Goal: Use online tool/utility: Utilize a website feature to perform a specific function

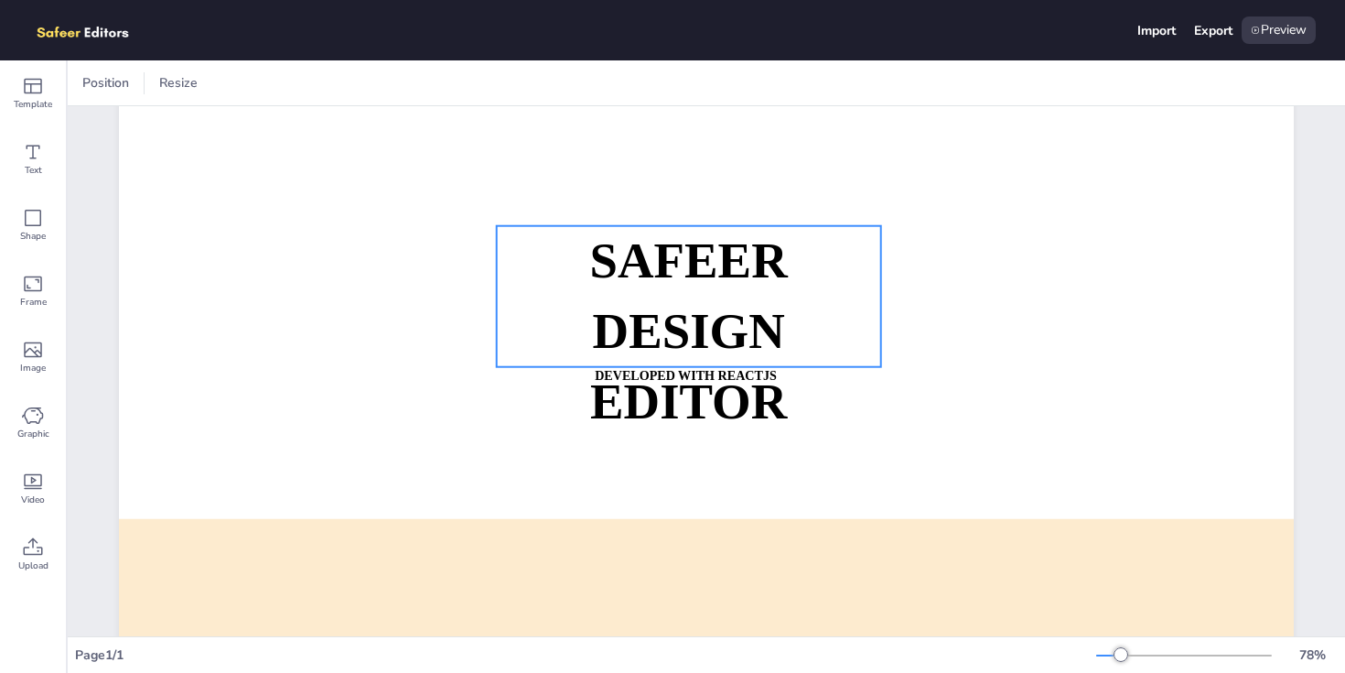
scroll to position [252, 0]
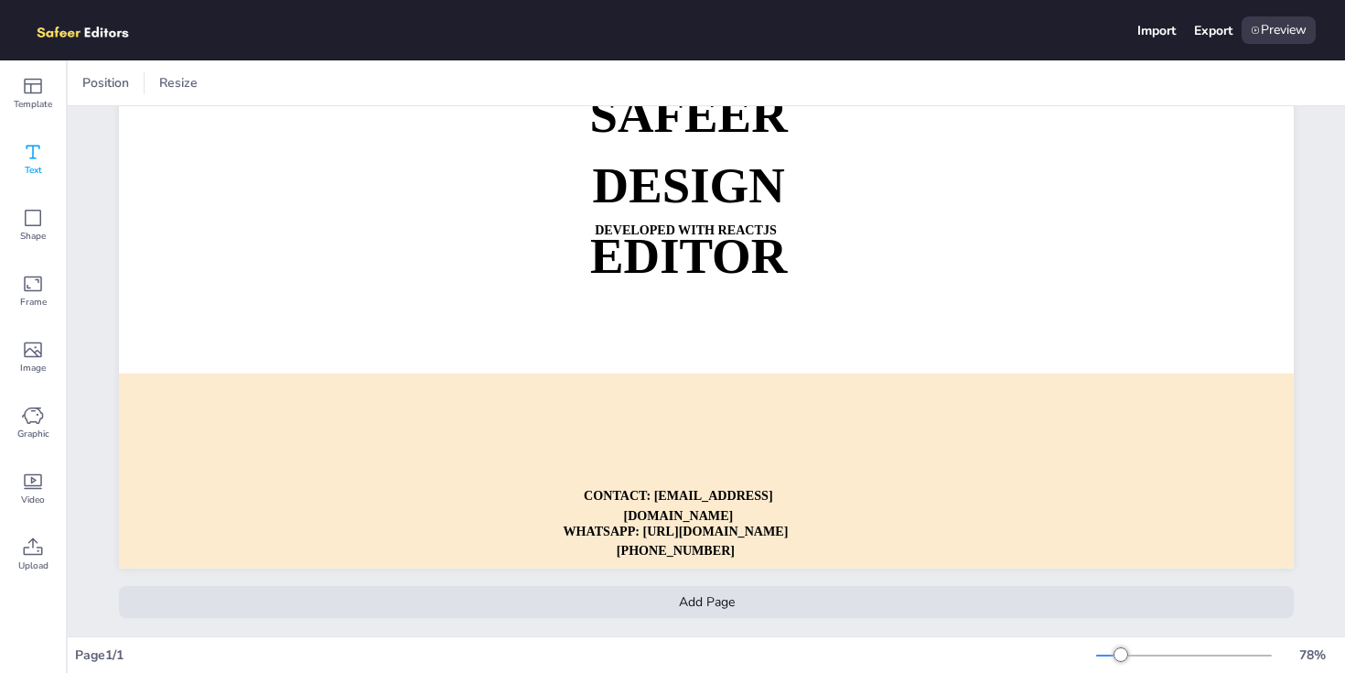
click at [40, 158] on icon at bounding box center [33, 152] width 22 height 22
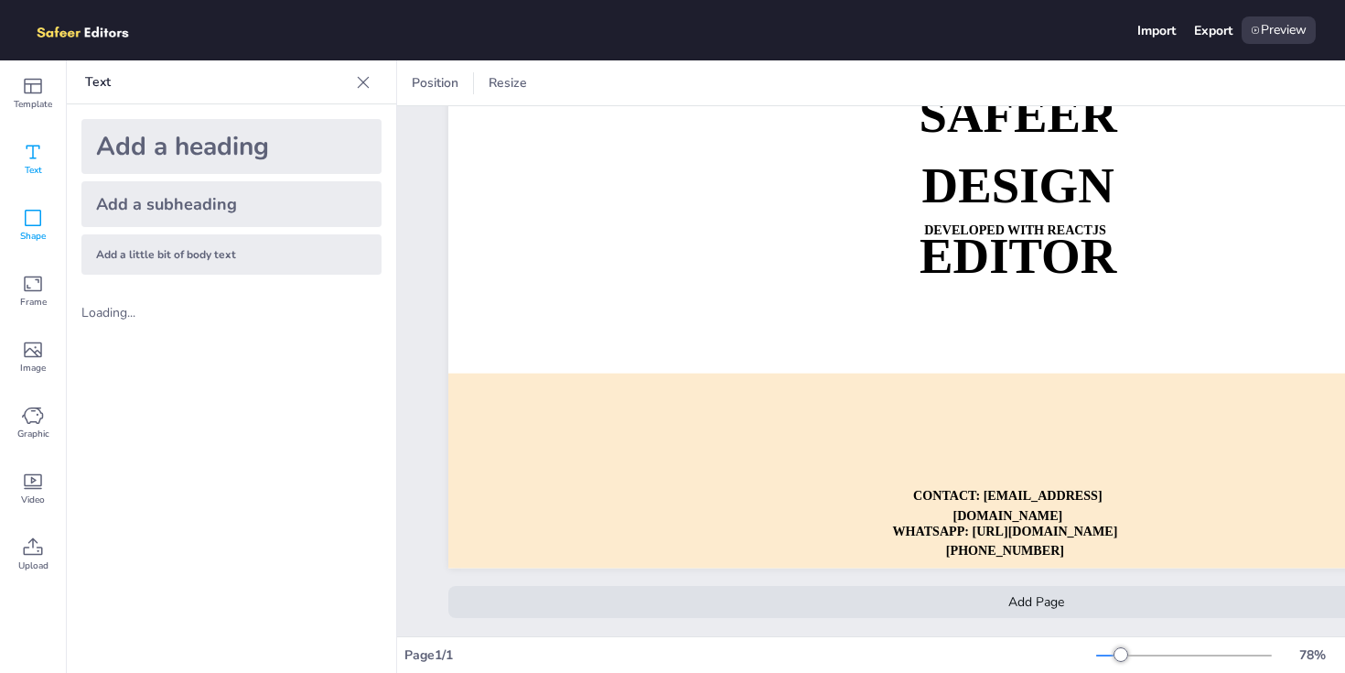
click at [51, 232] on div "Shape" at bounding box center [33, 225] width 66 height 66
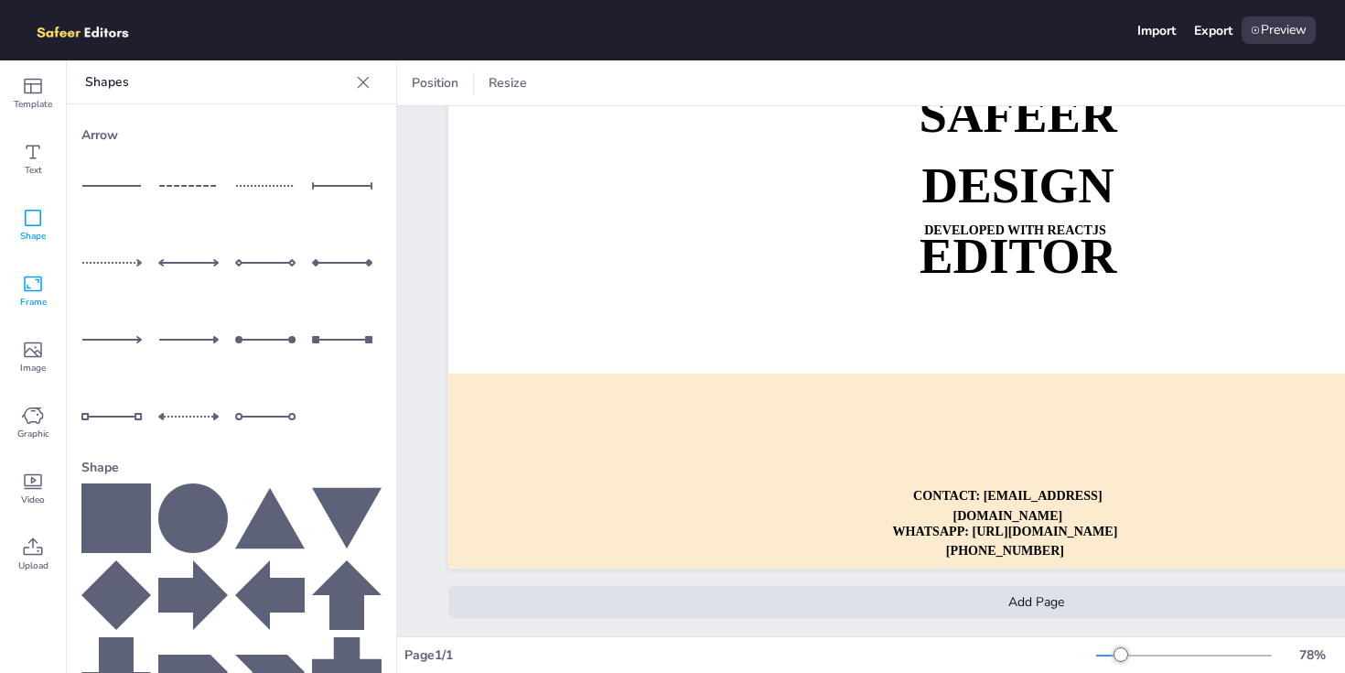
click at [27, 315] on div "Frame" at bounding box center [33, 291] width 66 height 66
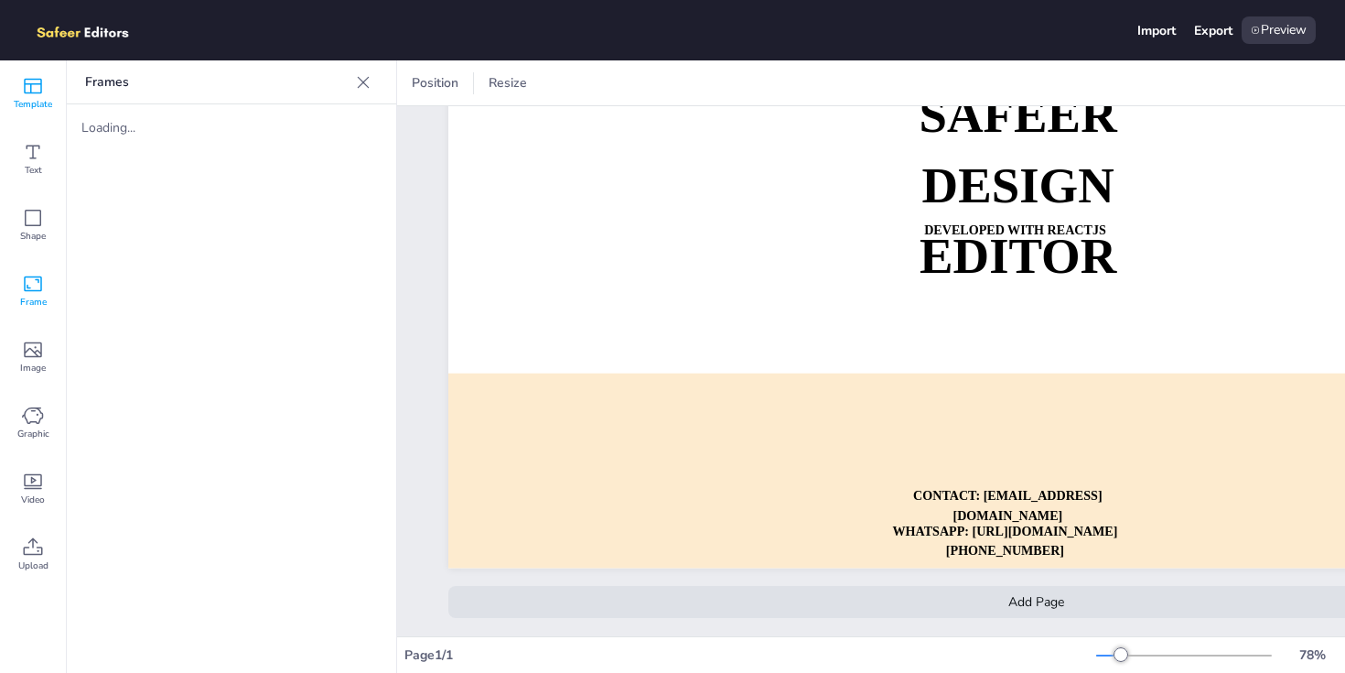
click at [34, 77] on icon at bounding box center [33, 86] width 22 height 22
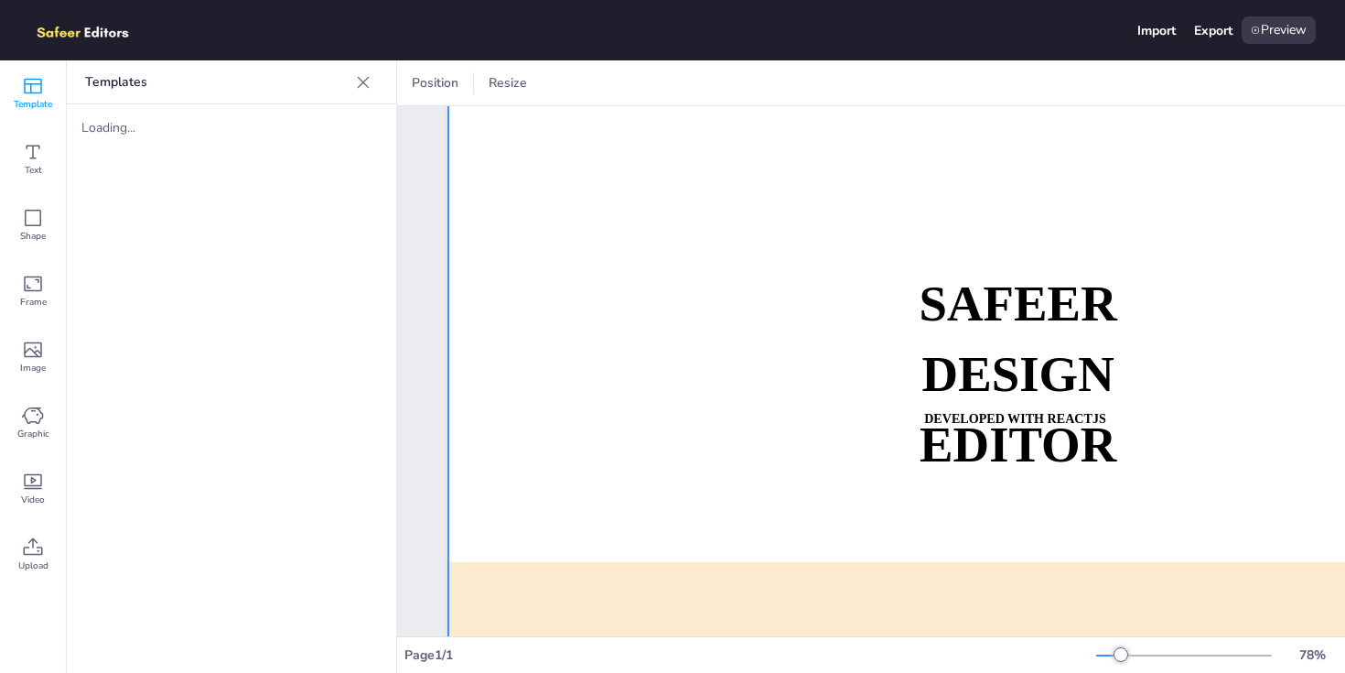
scroll to position [43, 0]
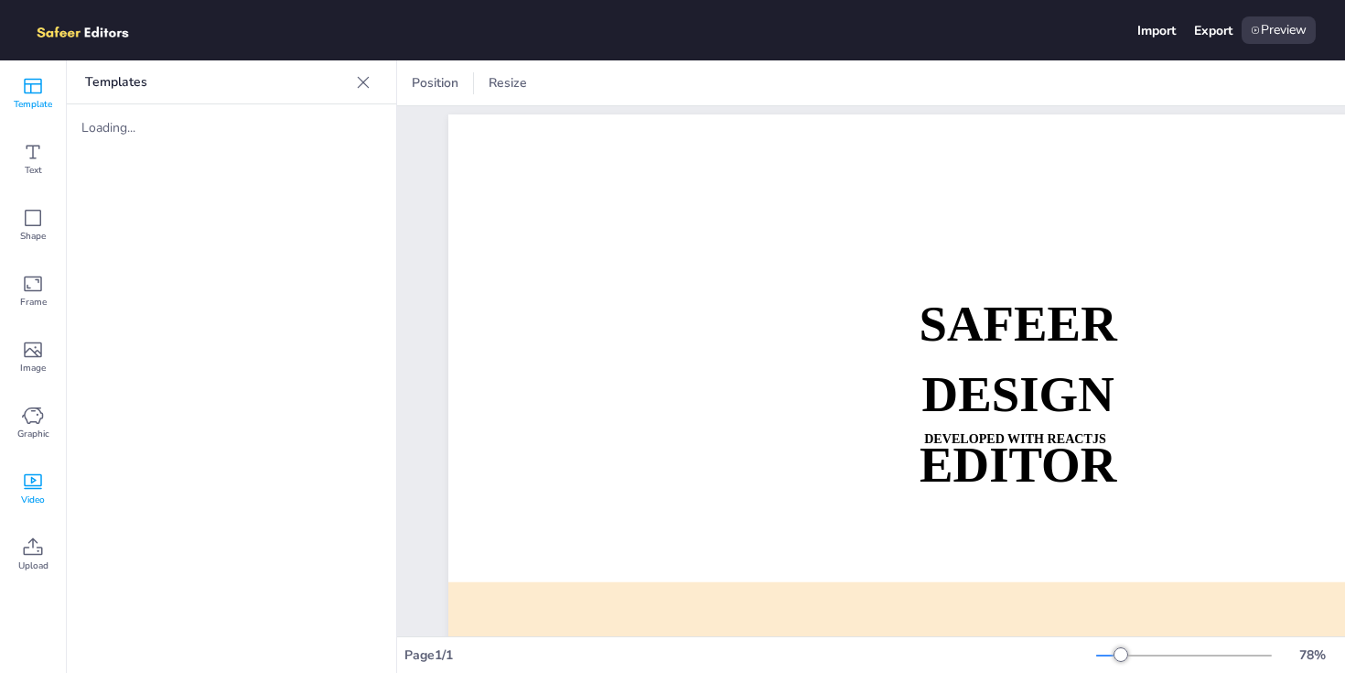
click at [41, 475] on icon at bounding box center [33, 481] width 22 height 22
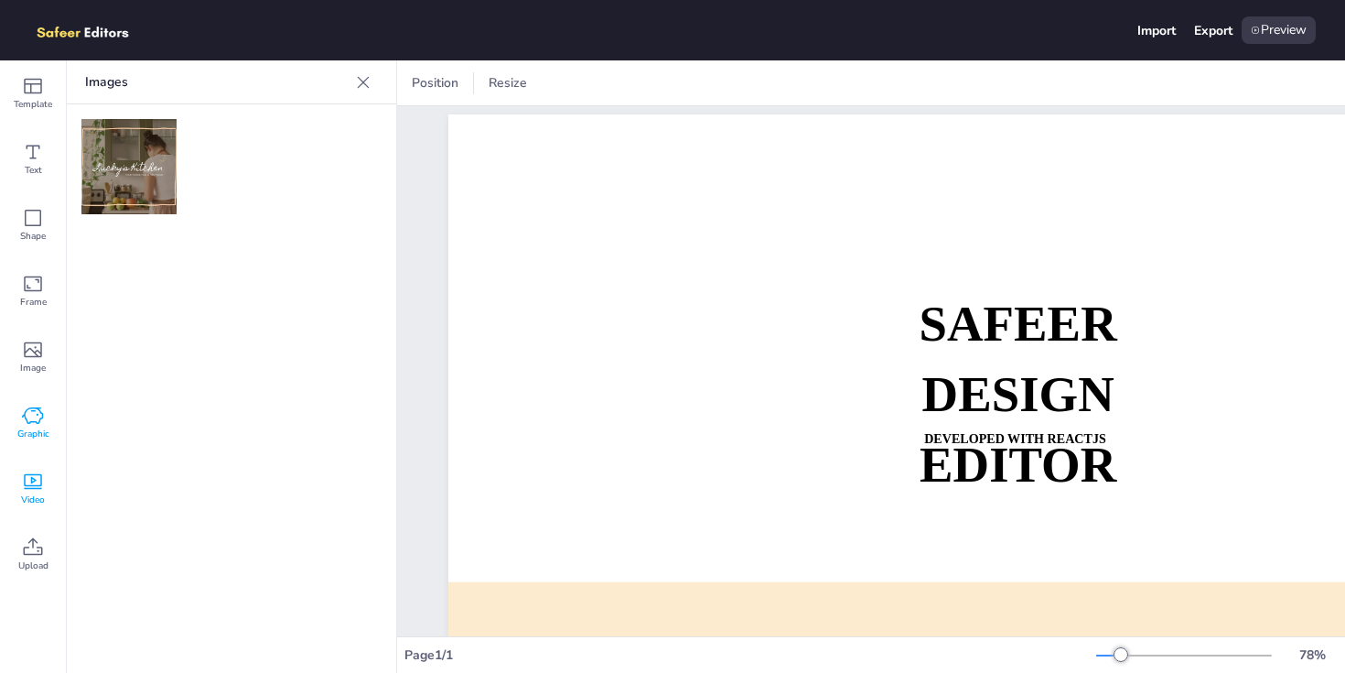
click at [27, 418] on icon at bounding box center [32, 415] width 21 height 16
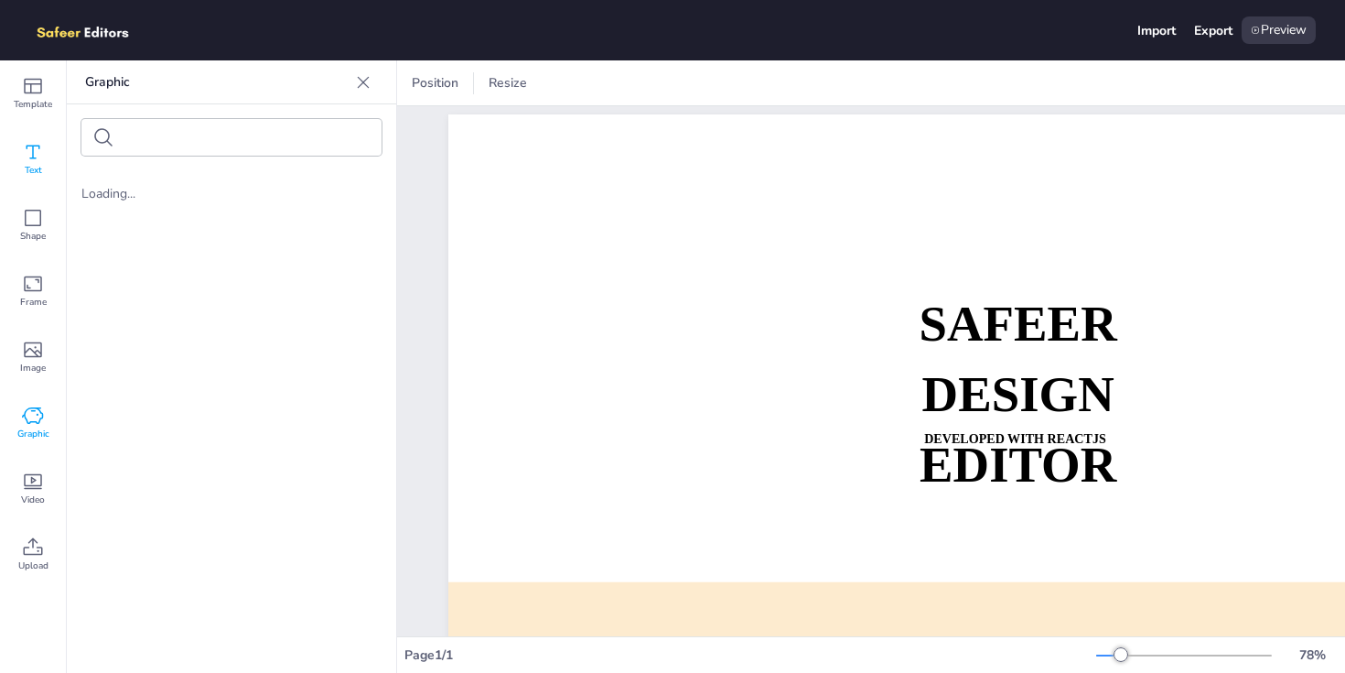
click at [25, 145] on icon at bounding box center [33, 152] width 22 height 22
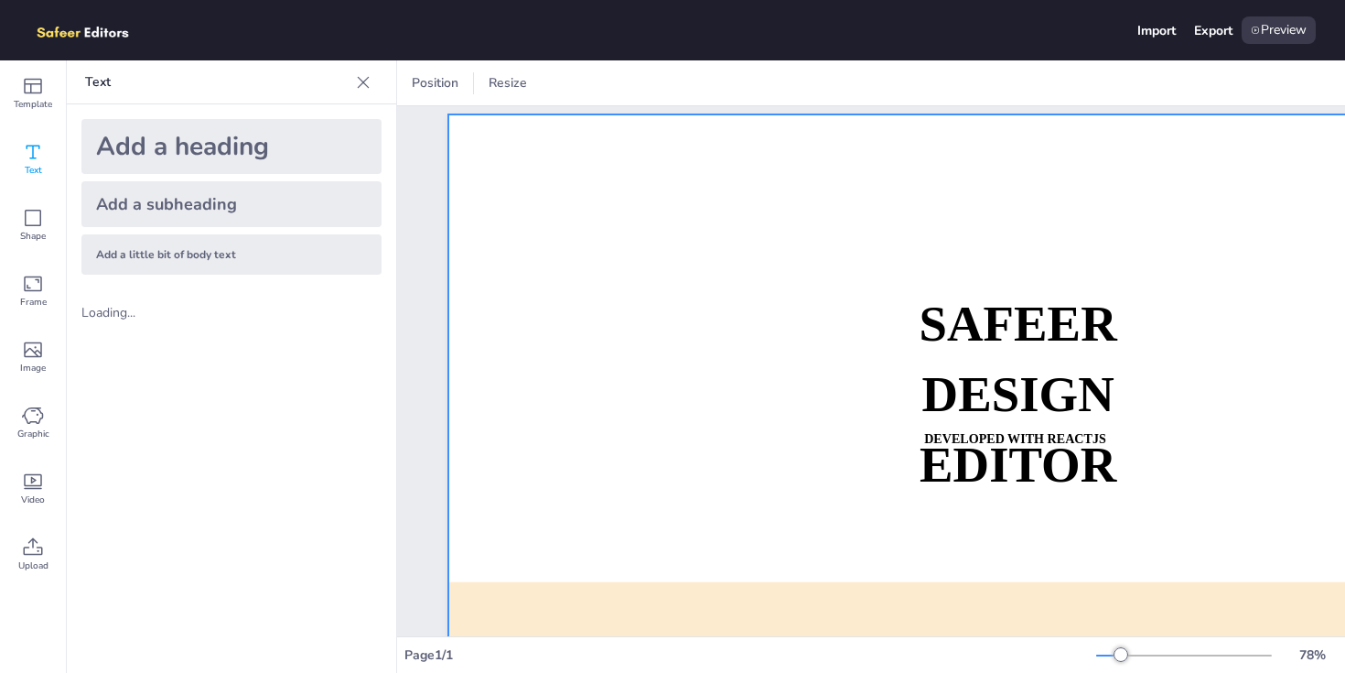
scroll to position [0, 0]
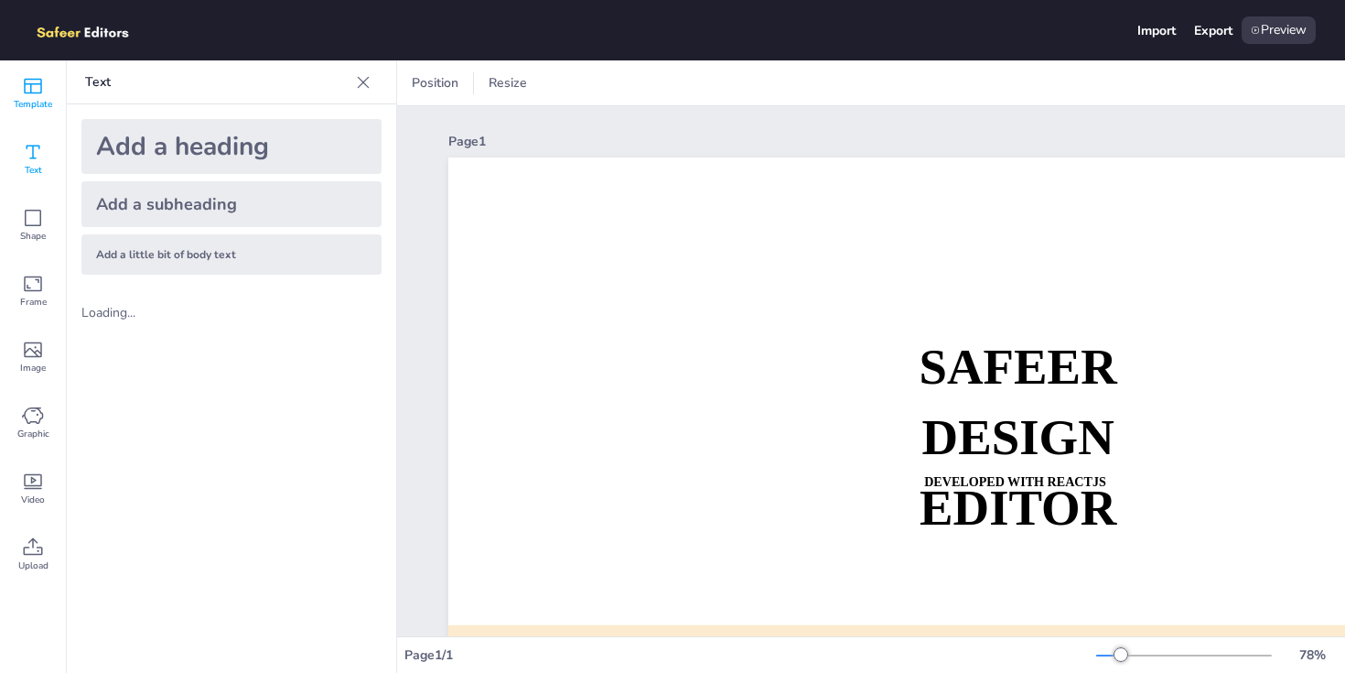
click at [39, 91] on icon at bounding box center [33, 86] width 22 height 22
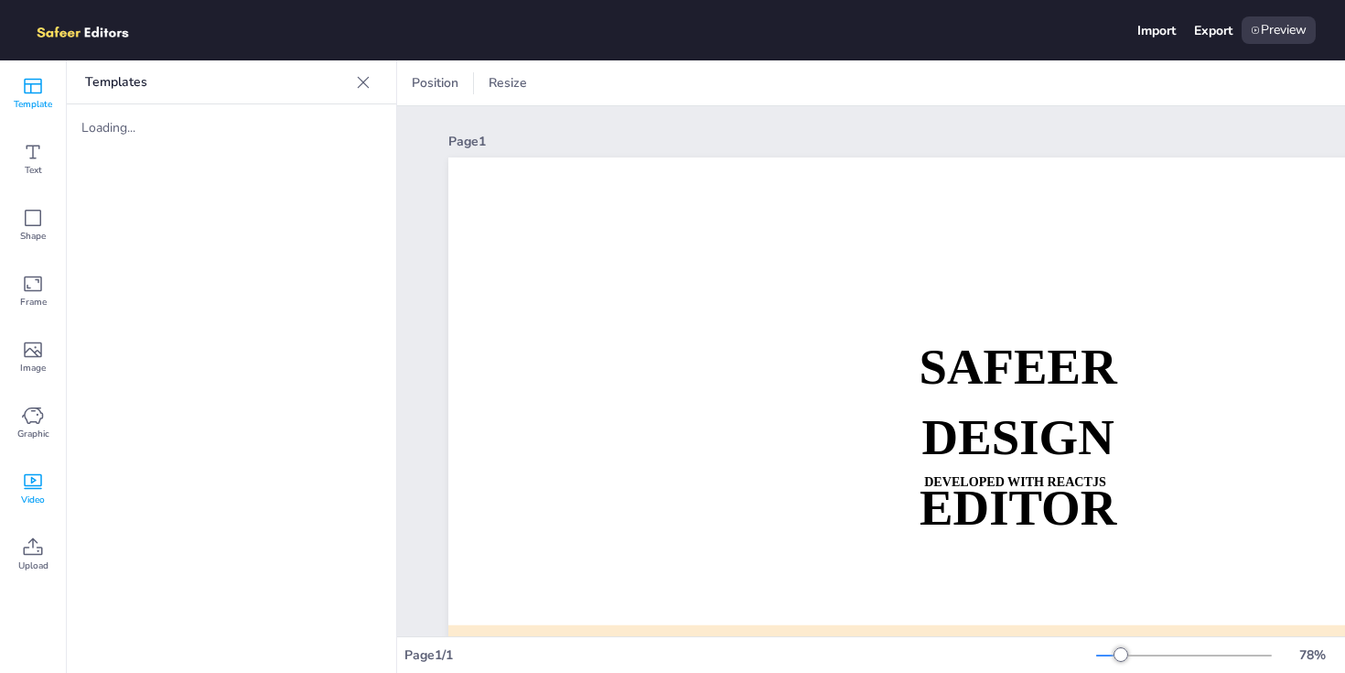
click at [29, 492] on span "Video" at bounding box center [33, 499] width 24 height 15
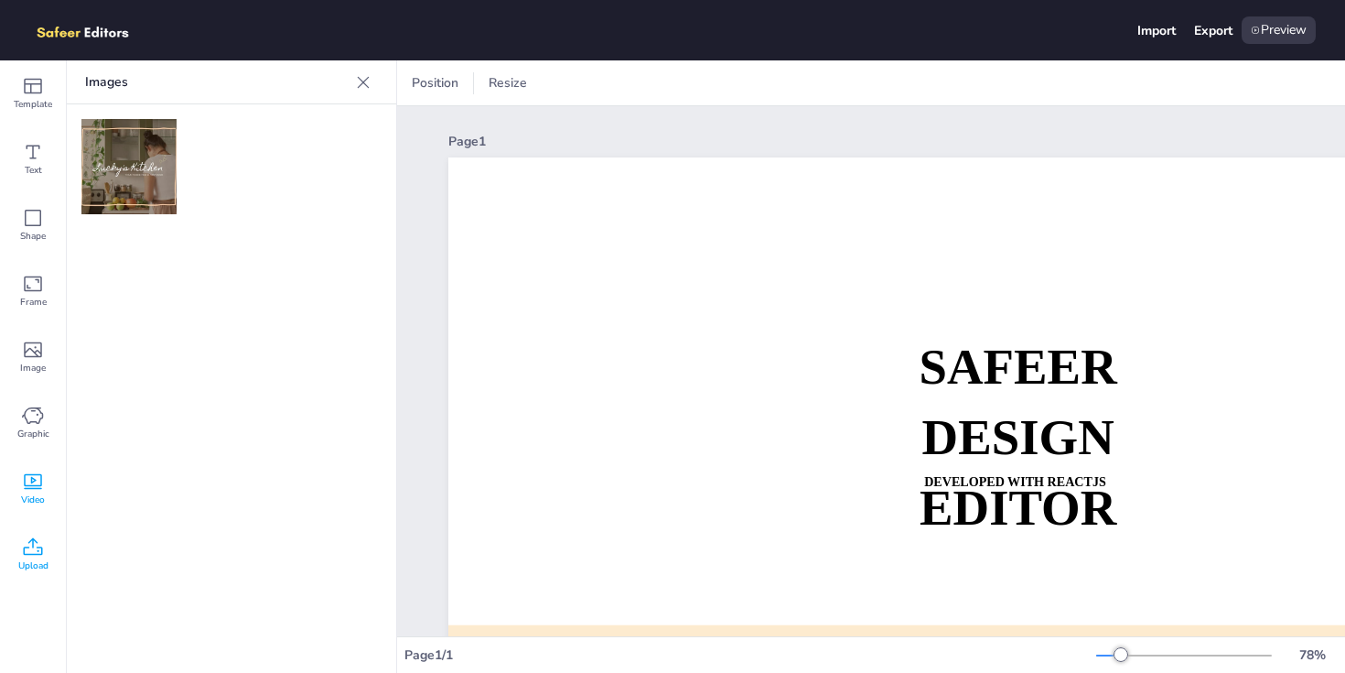
click at [28, 554] on icon at bounding box center [33, 545] width 19 height 17
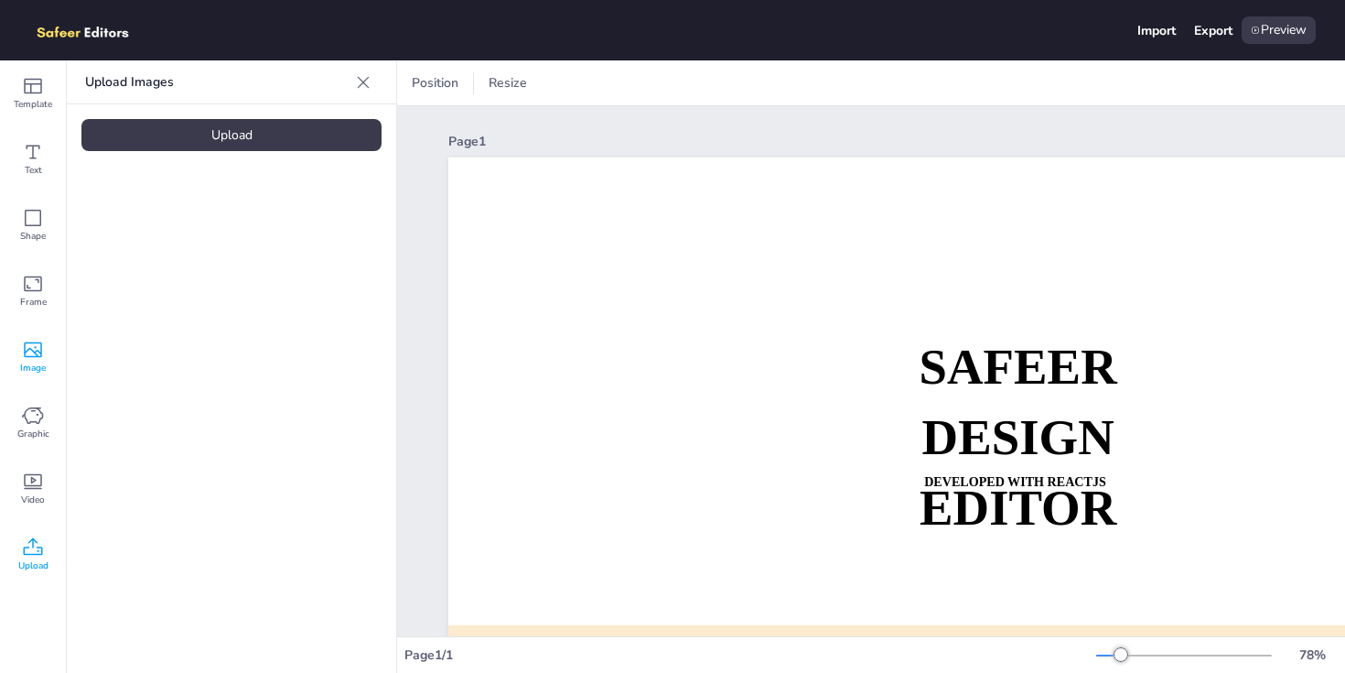
click at [20, 373] on span "Image" at bounding box center [33, 368] width 26 height 15
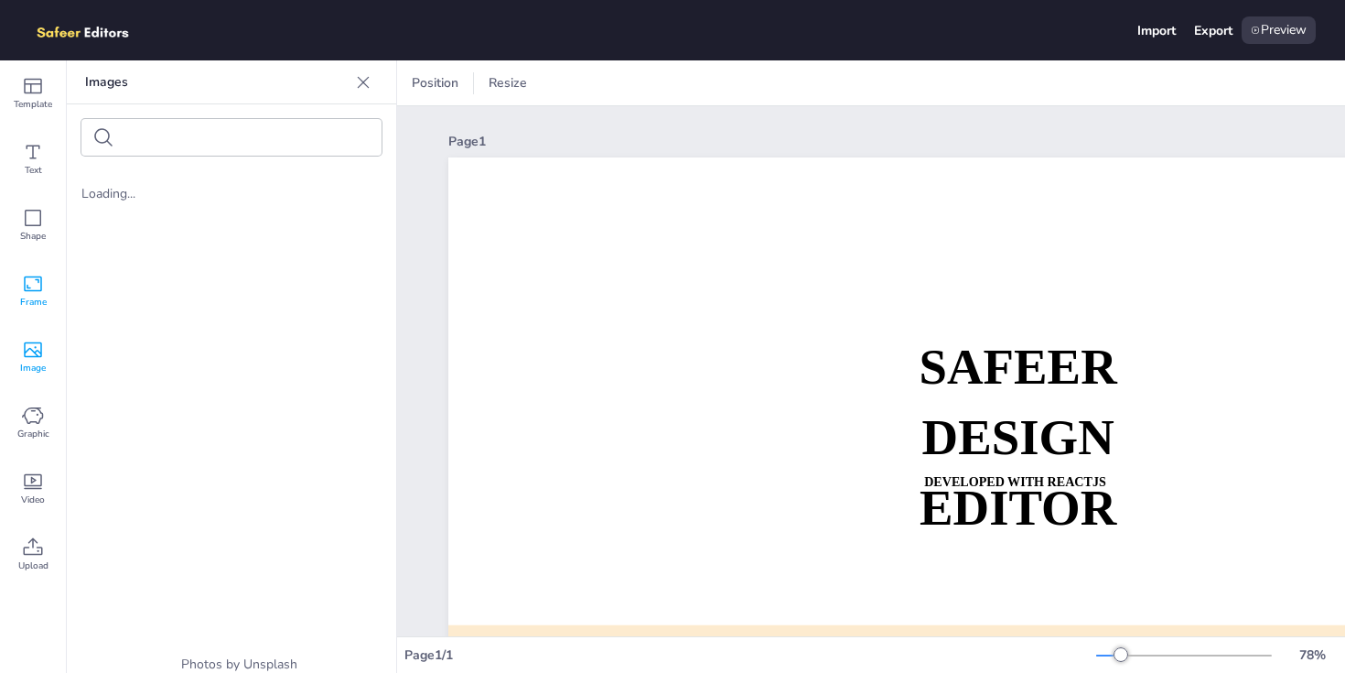
click at [26, 290] on icon at bounding box center [33, 284] width 18 height 16
click at [39, 161] on icon at bounding box center [33, 152] width 22 height 22
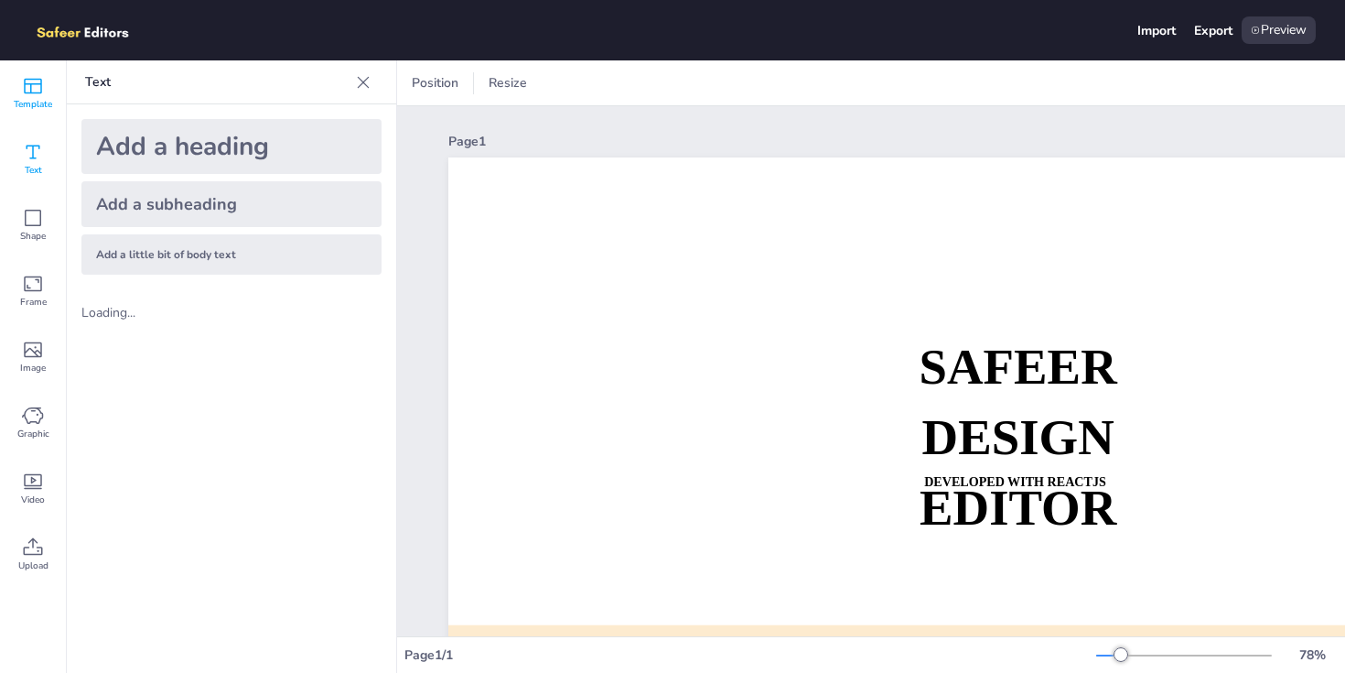
click at [24, 102] on span "Template" at bounding box center [33, 104] width 38 height 15
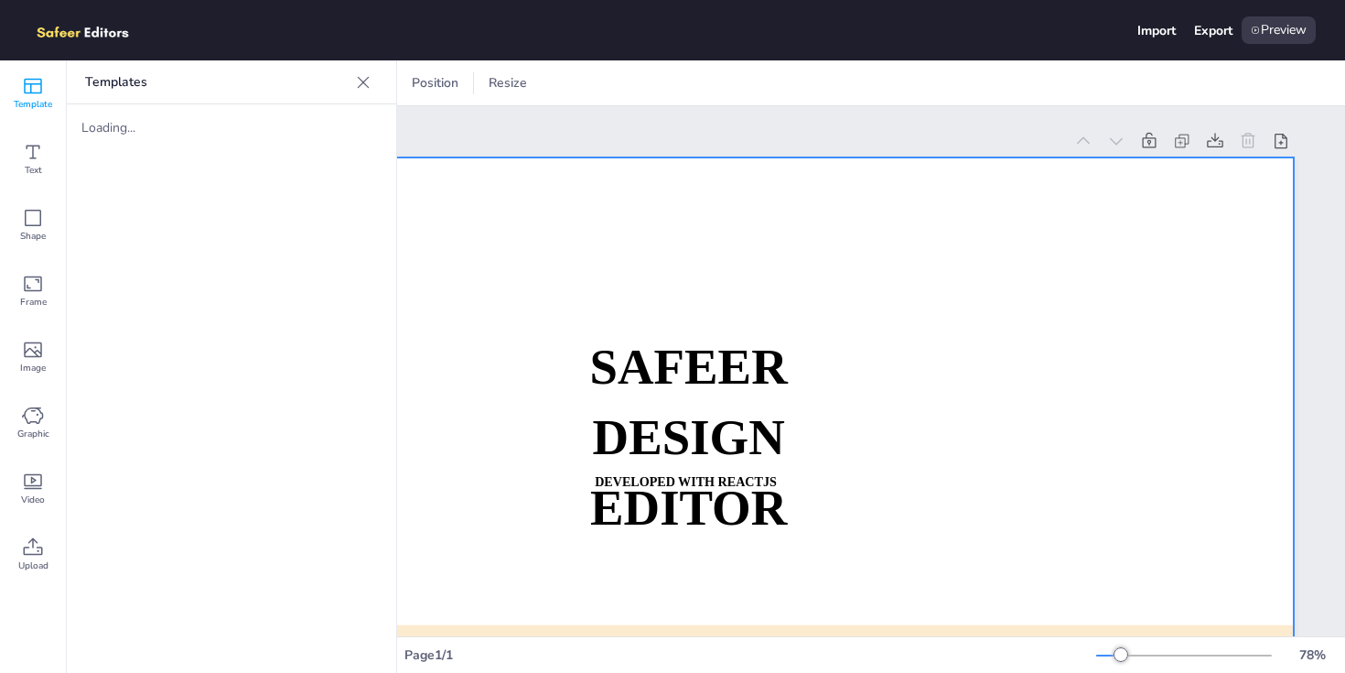
scroll to position [0, 106]
